Goal: Use online tool/utility: Utilize a website feature to perform a specific function

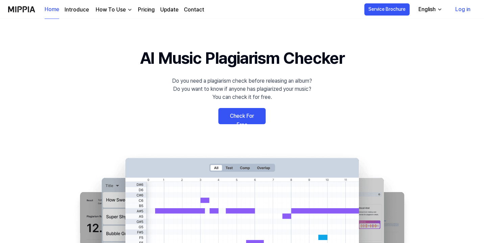
click at [252, 125] on 배너 "AI Music Plagiarism Checker Do you need a plagiarism check before releasing an …" at bounding box center [242, 170] width 484 height 248
click at [250, 117] on link "Check For Free" at bounding box center [241, 116] width 47 height 16
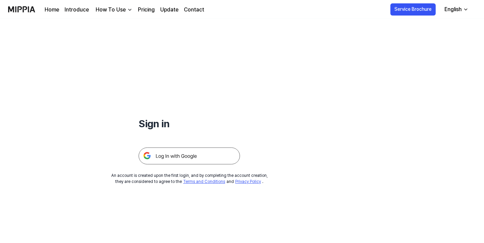
click at [193, 158] on img at bounding box center [189, 156] width 101 height 17
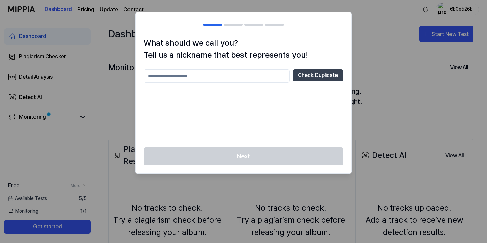
click at [260, 74] on input "text" at bounding box center [217, 76] width 146 height 14
click at [332, 76] on button "Check Duplicate" at bounding box center [317, 75] width 51 height 12
click at [256, 77] on input "*" at bounding box center [217, 76] width 146 height 14
click at [316, 75] on button "Check Duplicate" at bounding box center [317, 75] width 51 height 12
click at [261, 75] on input "**" at bounding box center [217, 76] width 146 height 14
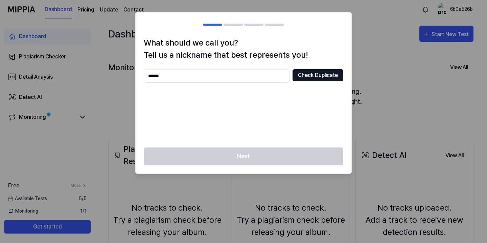
type input "******"
click at [323, 69] on button "Check Duplicate" at bounding box center [317, 75] width 51 height 12
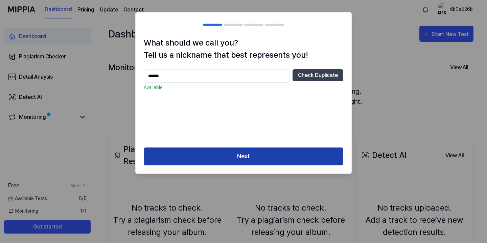
click at [251, 158] on button "Next" at bounding box center [243, 157] width 199 height 18
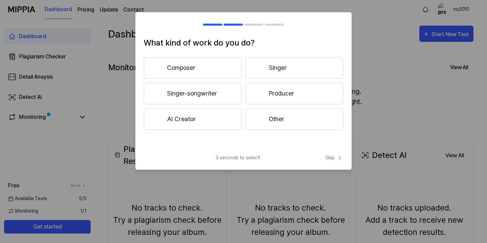
click at [276, 122] on button "Other" at bounding box center [294, 120] width 98 height 22
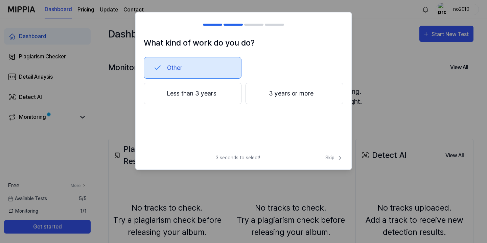
click at [272, 95] on button "3 years or more" at bounding box center [294, 94] width 98 height 22
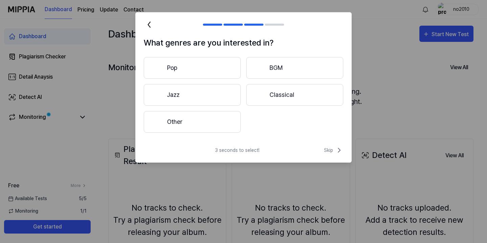
click at [205, 123] on button "Other" at bounding box center [192, 122] width 97 height 22
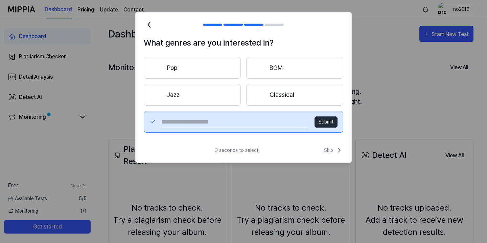
click at [210, 74] on button "Pop" at bounding box center [192, 68] width 97 height 22
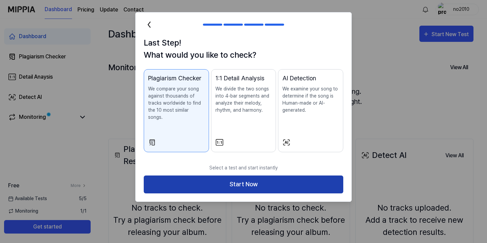
click at [279, 182] on button "Start Now" at bounding box center [243, 185] width 199 height 18
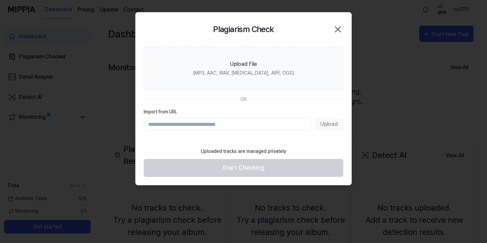
paste input "**********"
type input "**********"
click at [328, 126] on button "Upload" at bounding box center [329, 124] width 28 height 12
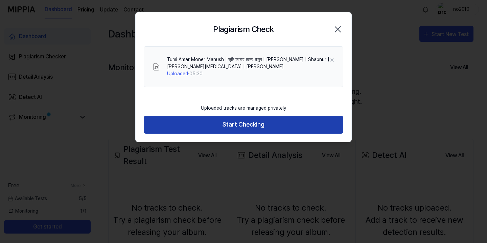
click at [320, 122] on button "Start Checking" at bounding box center [243, 125] width 199 height 18
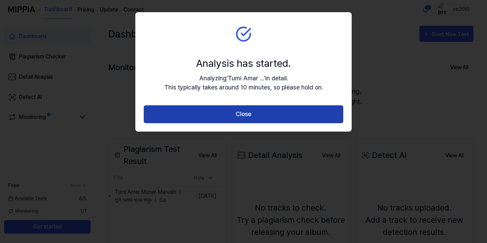
click at [279, 118] on button "Close" at bounding box center [243, 114] width 199 height 18
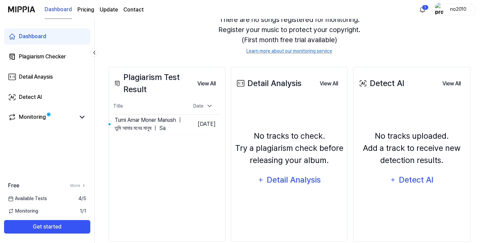
scroll to position [84, 0]
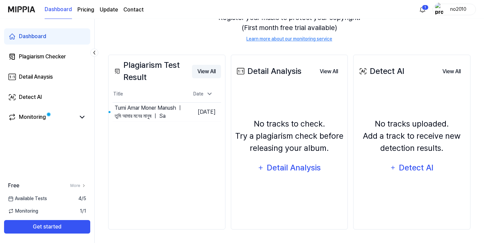
click at [206, 70] on button "View All" at bounding box center [206, 72] width 29 height 14
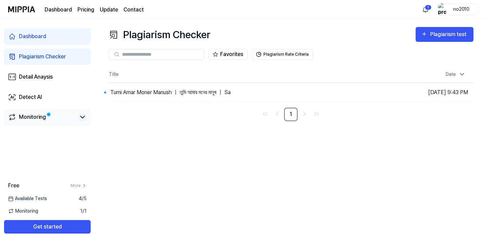
click at [82, 118] on icon at bounding box center [82, 117] width 4 height 2
click at [293, 115] on link "1" at bounding box center [291, 115] width 14 height 14
click at [60, 78] on link "Detail Anaysis" at bounding box center [47, 77] width 87 height 16
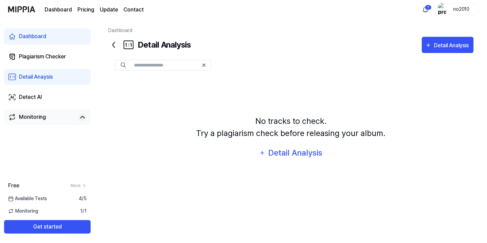
click at [31, 211] on span "Monitoring" at bounding box center [23, 211] width 30 height 7
click at [54, 58] on div "Plagiarism Checker" at bounding box center [42, 57] width 47 height 8
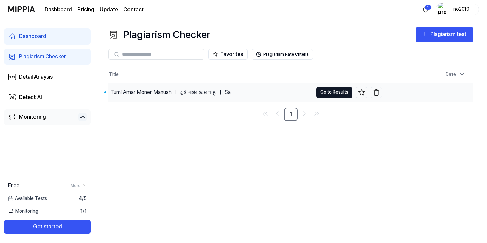
click at [342, 92] on button "Go to Results" at bounding box center [334, 92] width 36 height 11
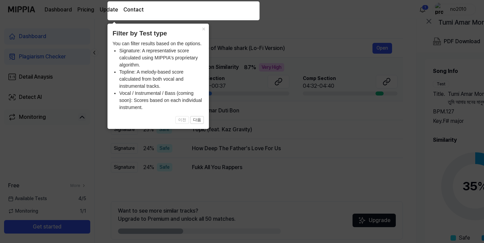
scroll to position [70, 0]
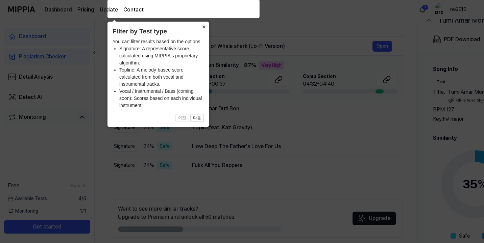
click at [205, 25] on button "×" at bounding box center [203, 26] width 11 height 9
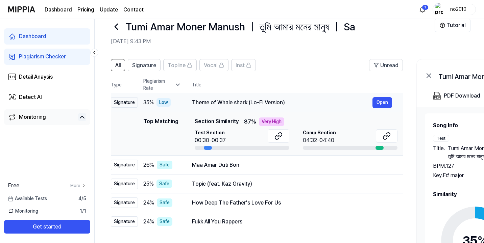
scroll to position [16, 0]
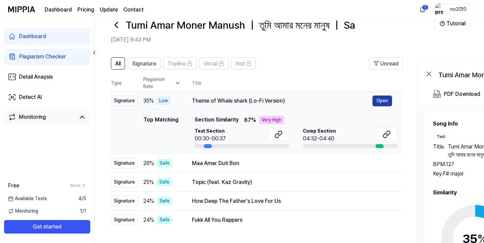
click at [385, 101] on button "Open" at bounding box center [383, 101] width 20 height 11
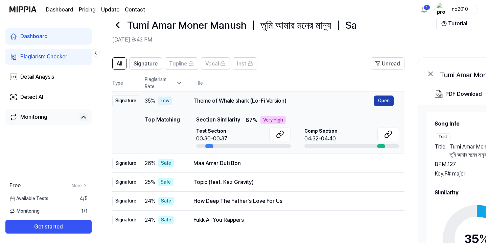
scroll to position [0, 0]
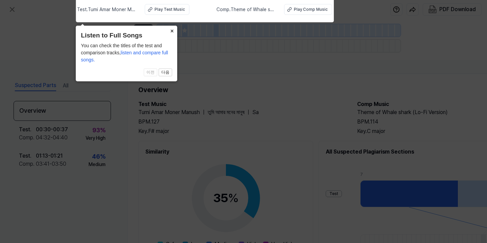
click at [173, 30] on button "×" at bounding box center [171, 30] width 11 height 9
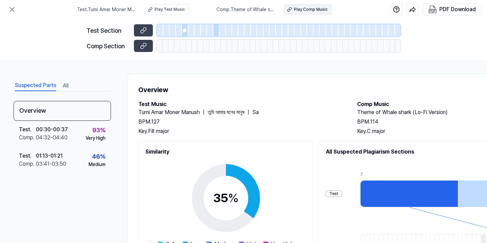
click at [297, 12] on div "Play Comp Music" at bounding box center [311, 9] width 34 height 6
click at [14, 10] on icon at bounding box center [12, 9] width 8 height 8
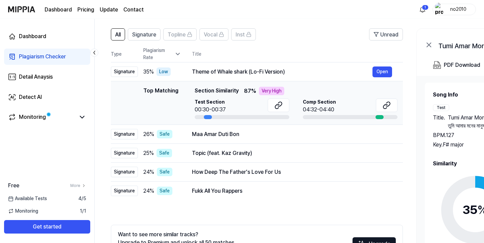
scroll to position [54, 0]
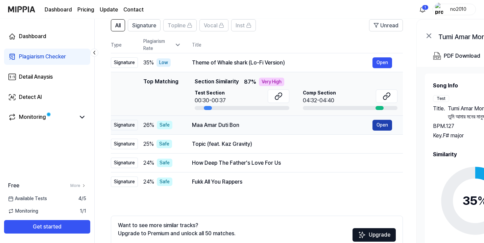
click at [387, 125] on button "Open" at bounding box center [383, 125] width 20 height 11
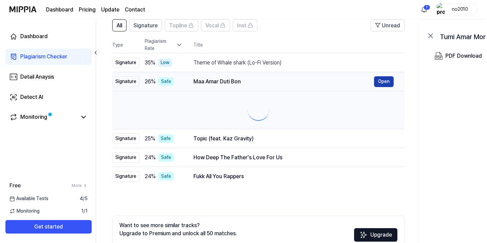
scroll to position [0, 0]
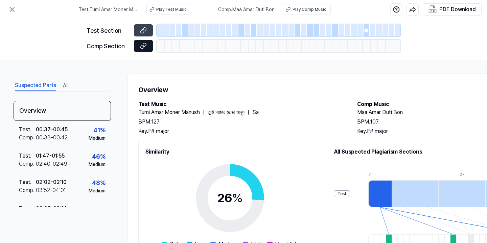
click at [145, 45] on icon at bounding box center [144, 45] width 3 height 4
